Goal: Task Accomplishment & Management: Use online tool/utility

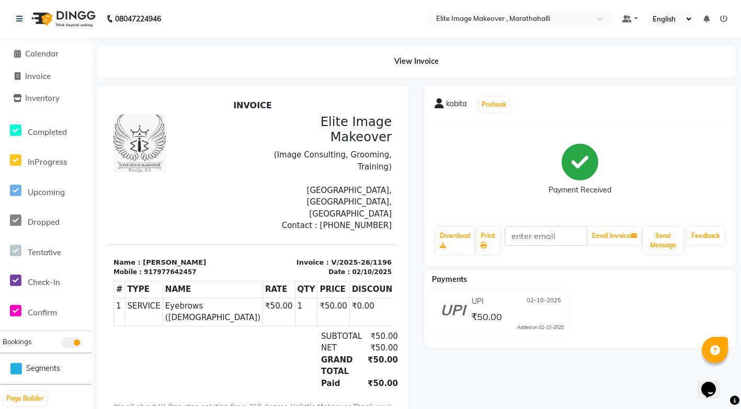
select select "service"
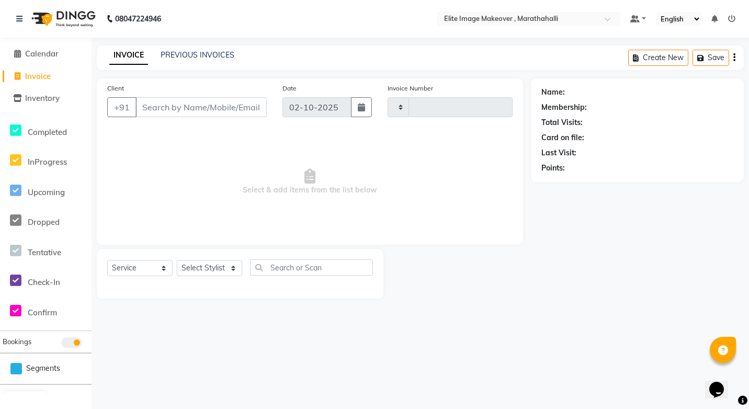
type input "1197"
select select "8005"
click at [51, 50] on span "Calendar" at bounding box center [41, 54] width 33 height 10
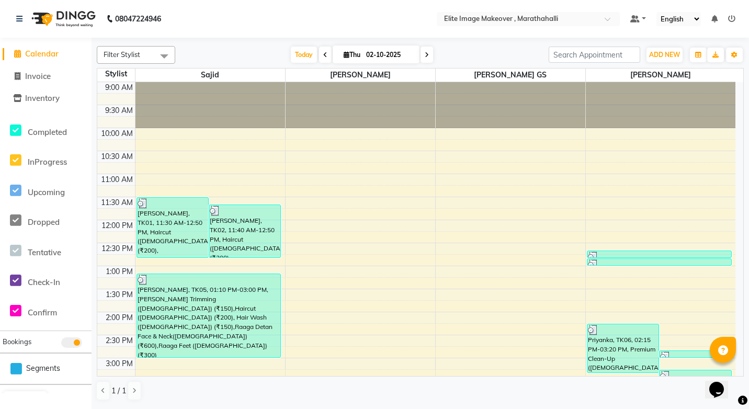
select select "service"
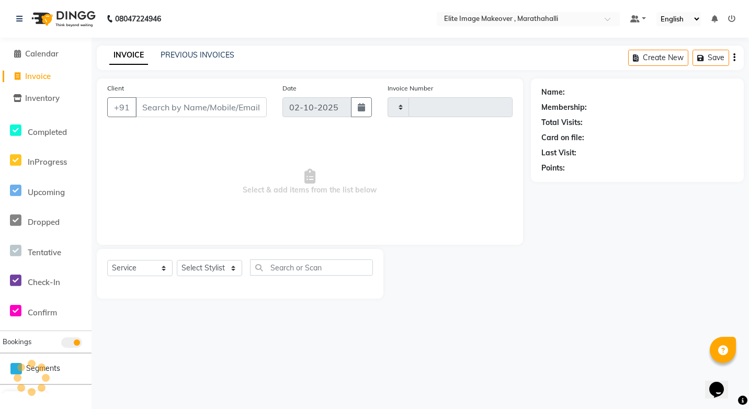
type input "1197"
select select "8005"
